Goal: Purchase product/service

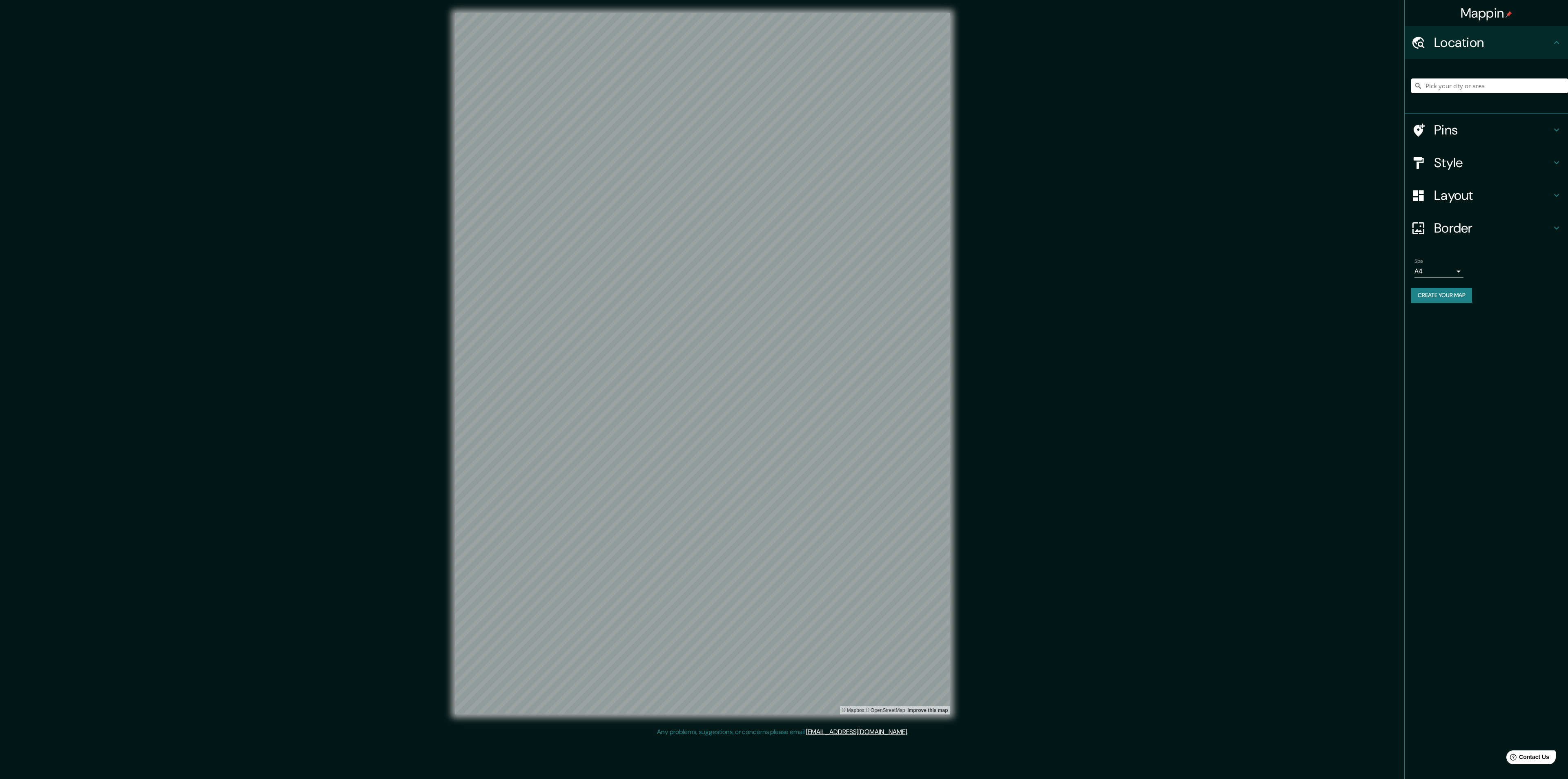
click at [1479, 221] on h4 "Border" at bounding box center [1492, 228] width 118 height 16
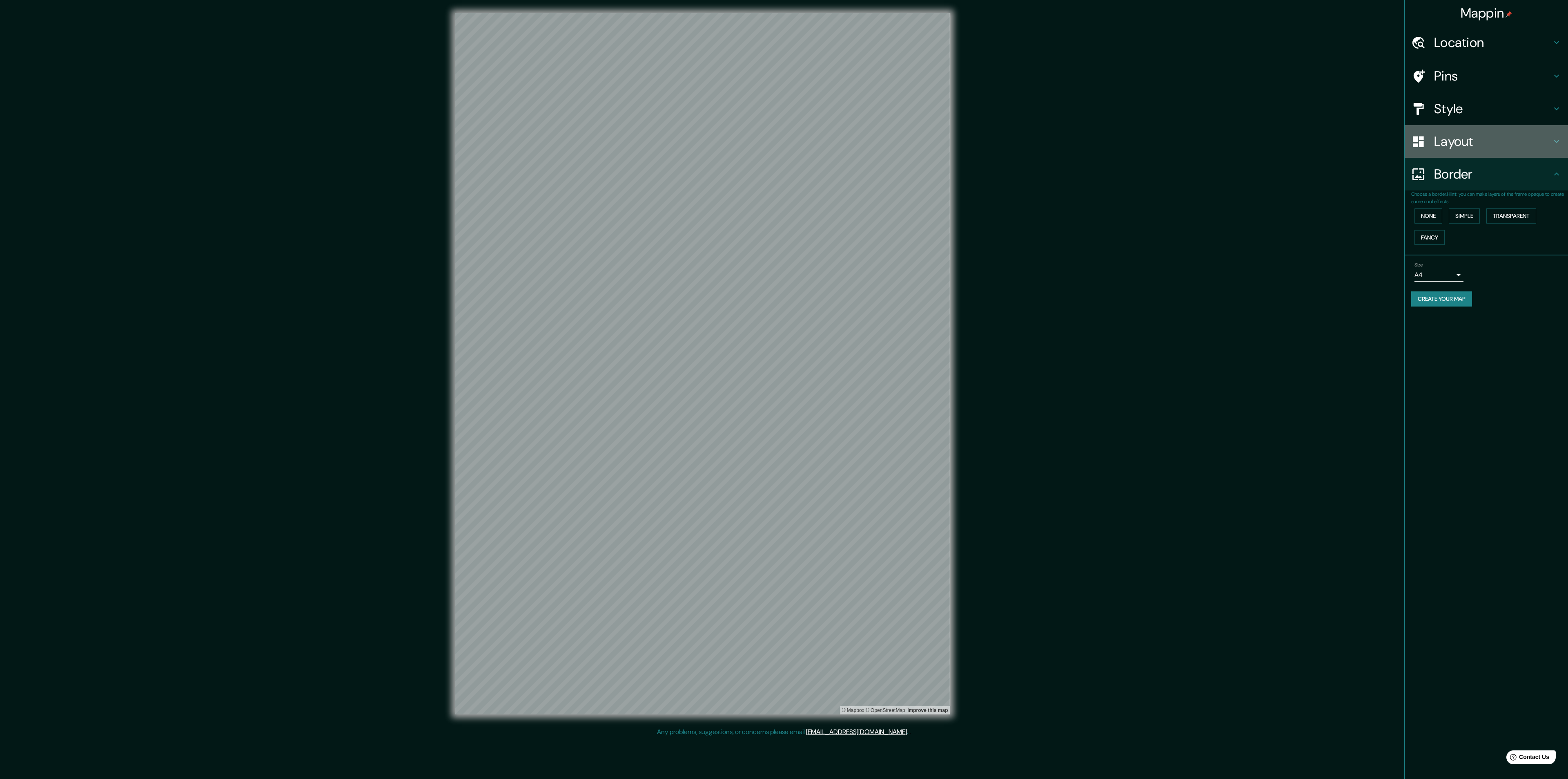
click at [1469, 145] on h4 "Layout" at bounding box center [1492, 141] width 118 height 16
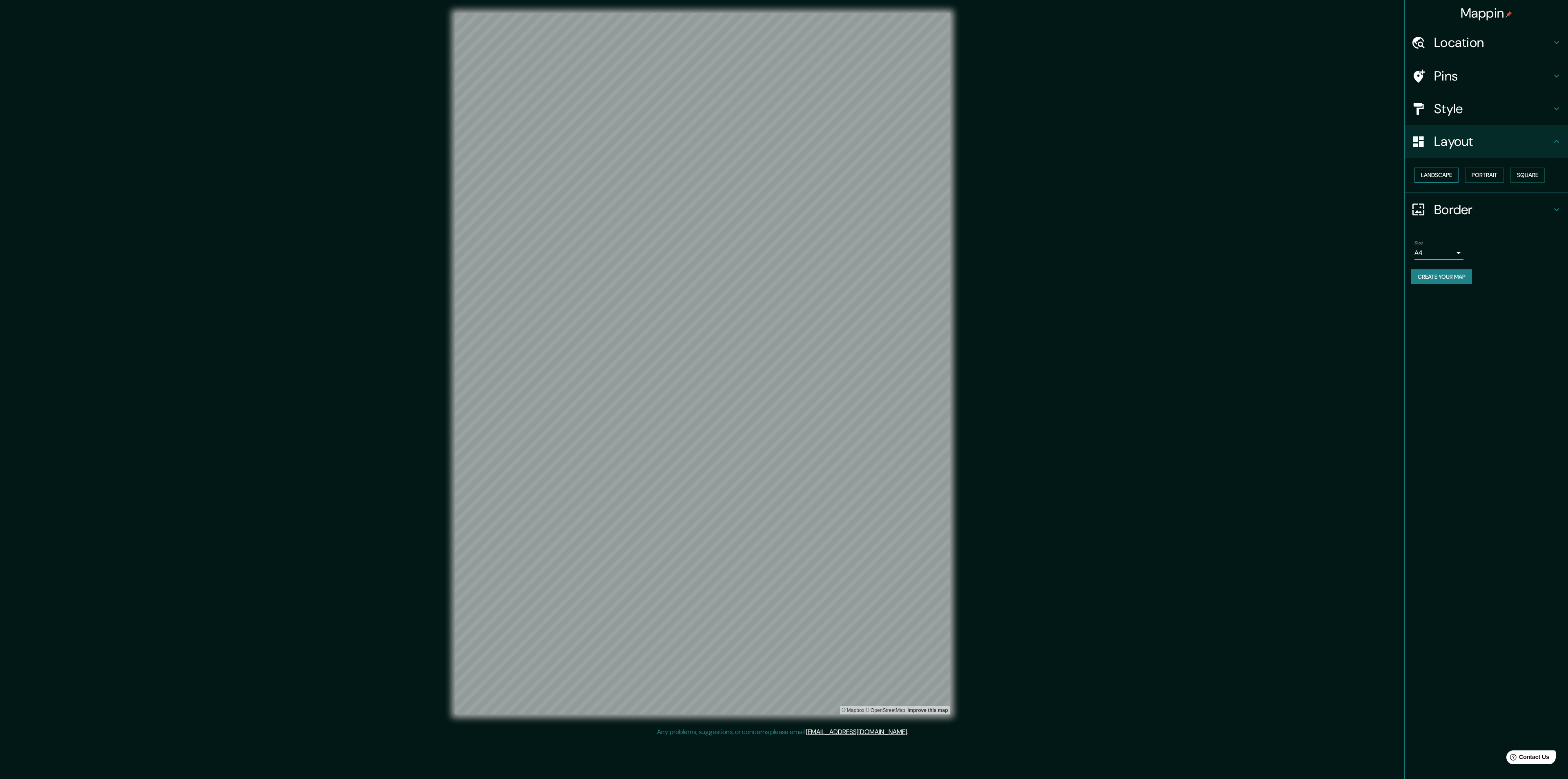
click at [1452, 177] on button "Landscape" at bounding box center [1436, 175] width 44 height 15
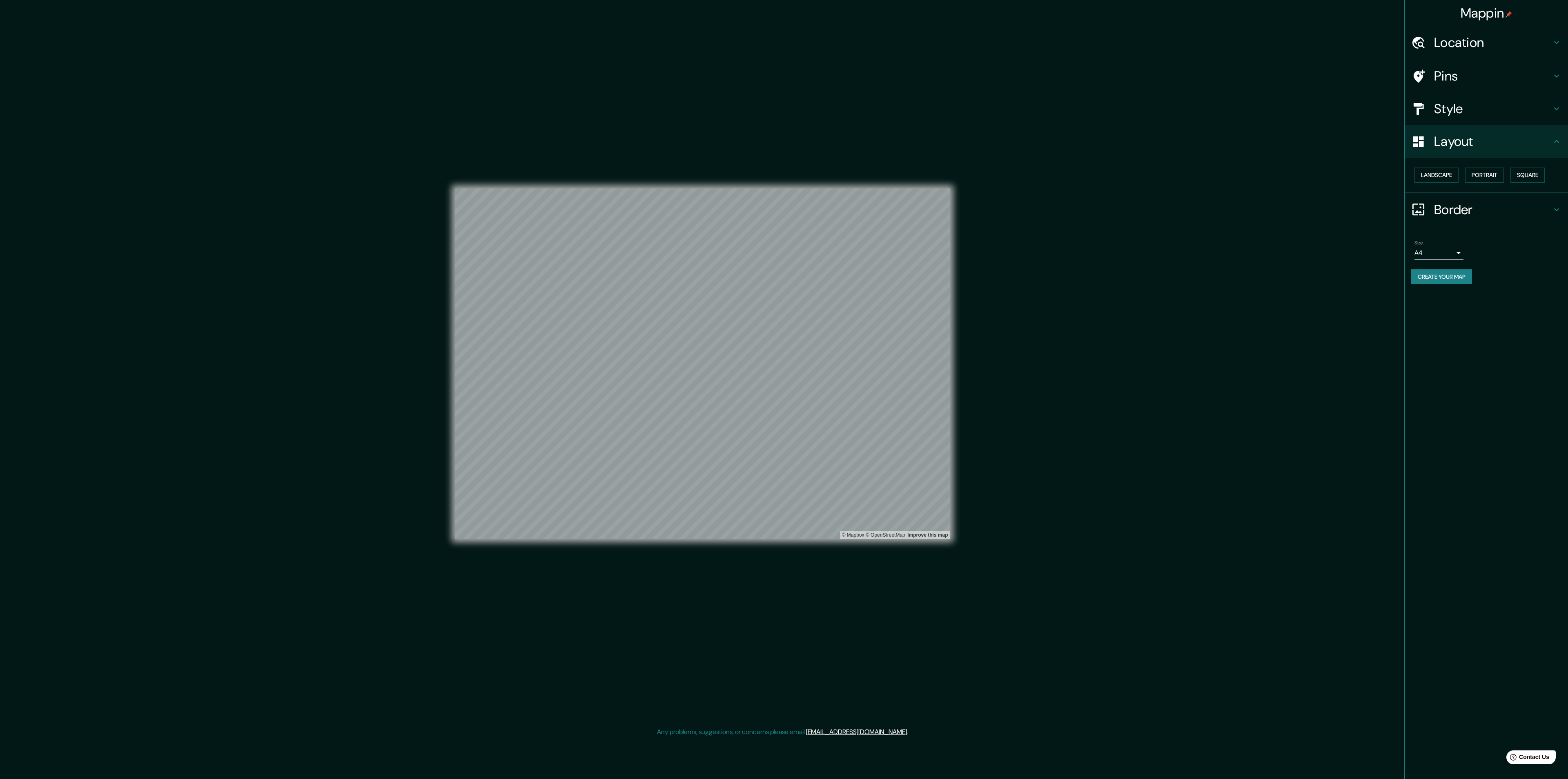
click at [1058, 285] on div "Mappin Location Pins Style Layout Landscape Portrait Square Border Choose a bor…" at bounding box center [784, 369] width 1568 height 740
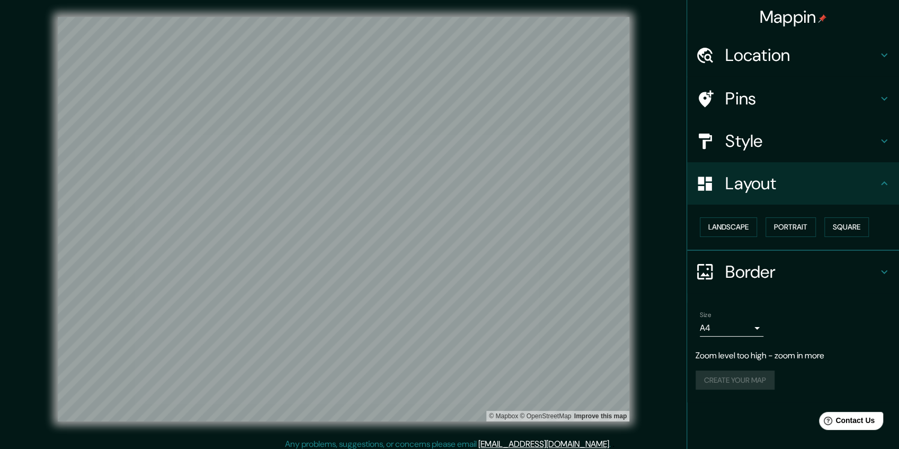
click at [761, 146] on h4 "Style" at bounding box center [801, 140] width 153 height 21
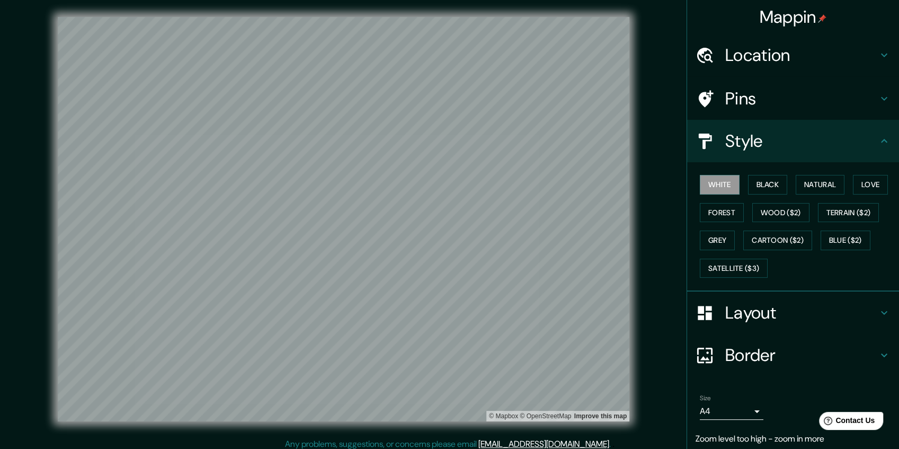
click at [840, 250] on div "White Black Natural Love Forest Wood ($2) Terrain ($2) Grey Cartoon ($2) Blue (…" at bounding box center [796, 226] width 203 height 111
click at [842, 240] on button "Blue ($2)" at bounding box center [845, 240] width 50 height 20
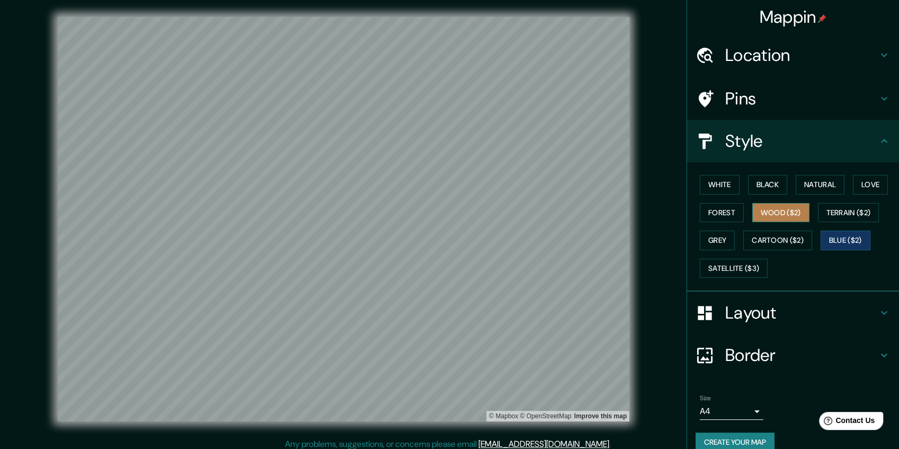
click at [771, 213] on button "Wood ($2)" at bounding box center [780, 213] width 57 height 20
click at [833, 237] on button "Blue ($2)" at bounding box center [845, 240] width 50 height 20
click at [835, 213] on button "Terrain ($2)" at bounding box center [848, 213] width 61 height 20
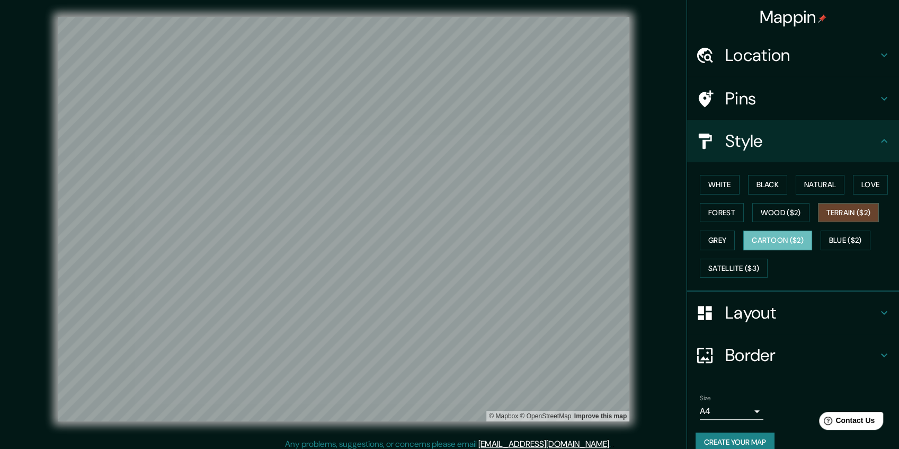
click at [800, 235] on button "Cartoon ($2)" at bounding box center [777, 240] width 69 height 20
click at [712, 235] on button "Grey" at bounding box center [717, 240] width 35 height 20
click at [715, 194] on div "White Black Natural Love Forest Wood ($2) Terrain ($2) Grey Cartoon ($2) Blue (…" at bounding box center [796, 226] width 203 height 111
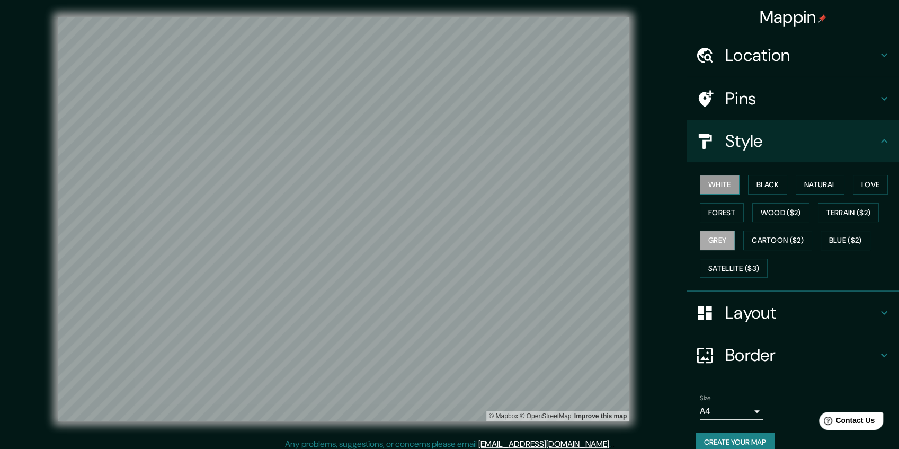
click at [718, 188] on button "White" at bounding box center [720, 185] width 40 height 20
click at [758, 185] on button "Black" at bounding box center [768, 185] width 40 height 20
click at [814, 186] on button "Natural" at bounding box center [820, 185] width 49 height 20
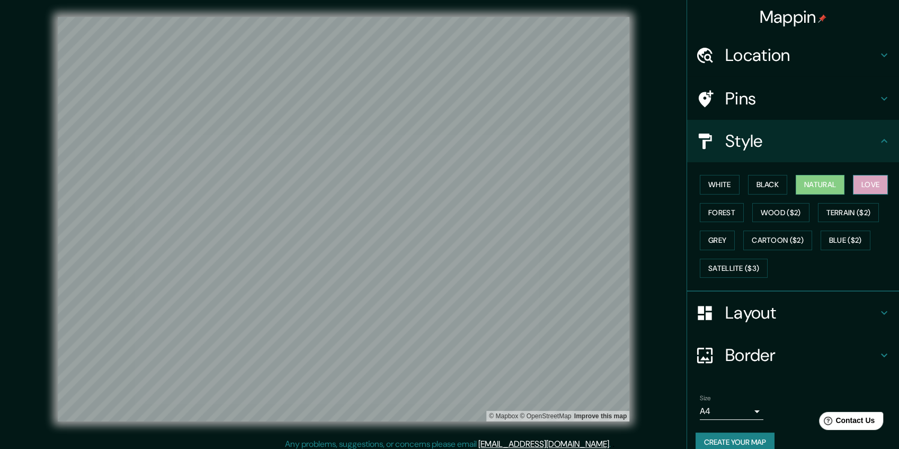
click at [865, 185] on button "Love" at bounding box center [870, 185] width 35 height 20
click at [726, 201] on div "White Black Natural Love Forest Wood ($2) Terrain ($2) Grey Cartoon ($2) Blue (…" at bounding box center [796, 226] width 203 height 111
click at [728, 207] on button "Forest" at bounding box center [722, 213] width 44 height 20
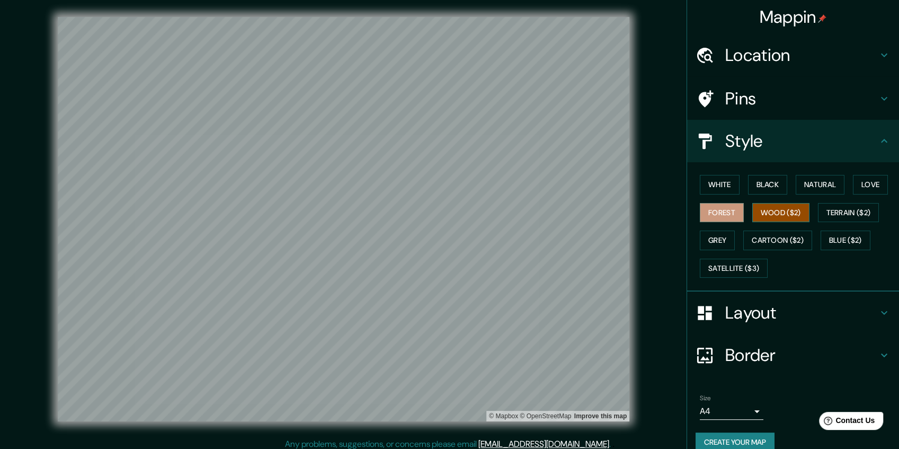
click at [776, 205] on button "Wood ($2)" at bounding box center [780, 213] width 57 height 20
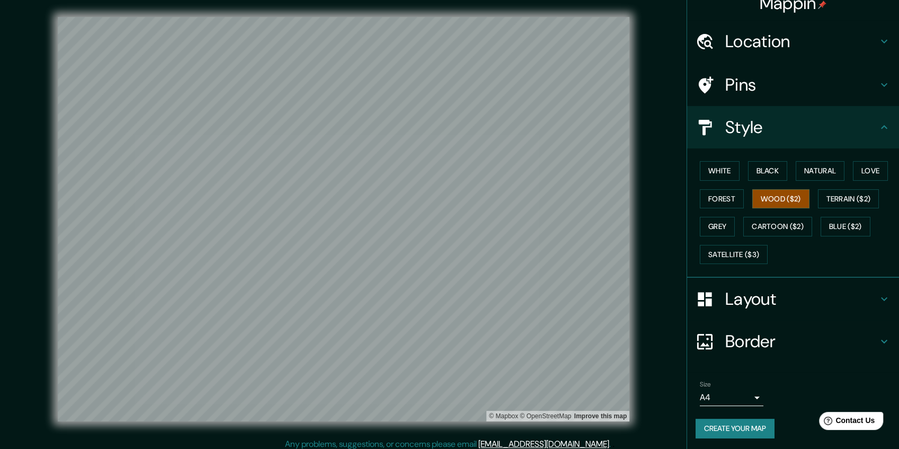
scroll to position [6, 0]
